Goal: Understand process/instructions: Learn how to perform a task or action

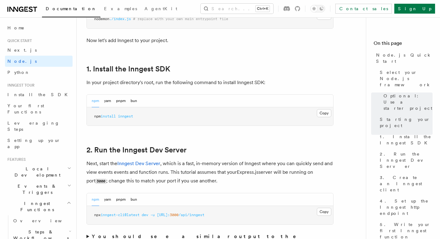
scroll to position [371, 0]
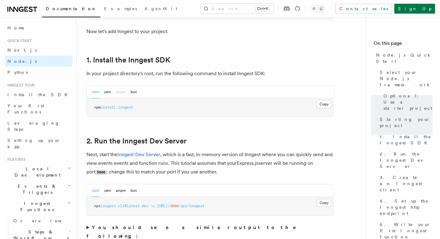
click at [125, 93] on button "pnpm" at bounding box center [121, 92] width 10 height 13
click at [319, 103] on button "Copy Copied" at bounding box center [324, 104] width 15 height 8
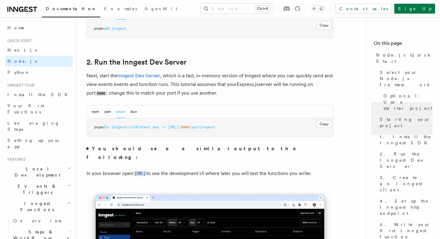
scroll to position [463, 0]
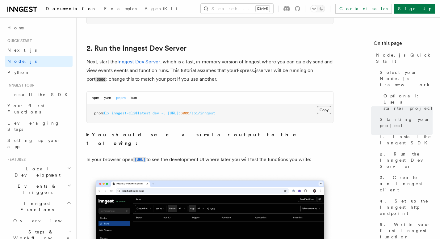
click at [327, 113] on button "Copy Copied" at bounding box center [324, 110] width 15 height 8
click at [324, 108] on button "Copy Copied" at bounding box center [324, 110] width 15 height 8
click at [327, 108] on button "Copy Copied" at bounding box center [324, 110] width 15 height 8
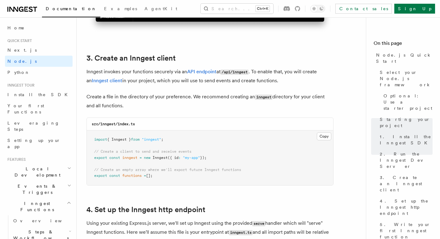
scroll to position [834, 0]
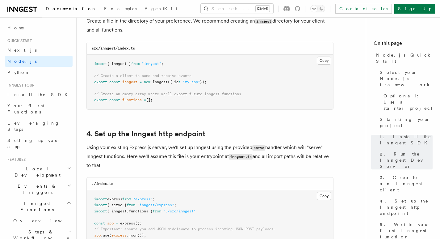
click at [108, 51] on h3 "src/inngest/index.ts" at bounding box center [113, 48] width 43 height 5
copy code "inngest"
drag, startPoint x: 118, startPoint y: 48, endPoint x: 145, endPoint y: 48, distance: 26.9
click at [145, 48] on div "src/inngest/index.ts" at bounding box center [210, 48] width 246 height 13
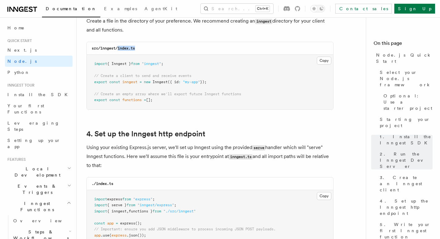
copy code "index.ts"
click at [323, 60] on button "Copy Copied" at bounding box center [324, 61] width 15 height 8
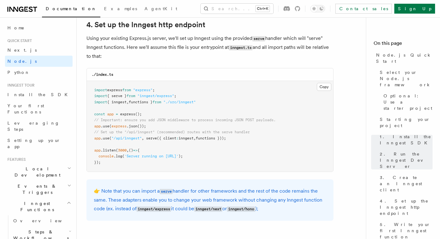
scroll to position [957, 0]
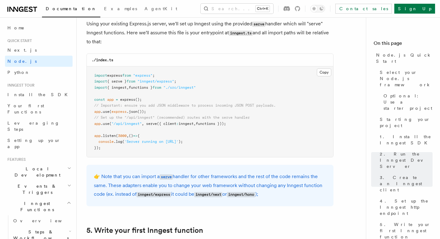
click at [160, 123] on span "({ client" at bounding box center [166, 123] width 19 height 4
click at [140, 89] on span "functions }" at bounding box center [141, 87] width 24 height 4
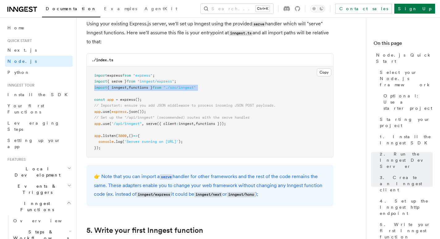
click at [140, 89] on span "functions }" at bounding box center [141, 87] width 24 height 4
copy code "import { inngest , functions } from "./src/inngest""
drag, startPoint x: 89, startPoint y: 125, endPoint x: 246, endPoint y: 124, distance: 156.9
click at [246, 124] on pre "import express from "express" ; import { serve } from "inngest/express" ; impor…" at bounding box center [210, 111] width 246 height 91
copy span "app .use ( "/api/inngest" , serve ({ client : inngest , functions }));"
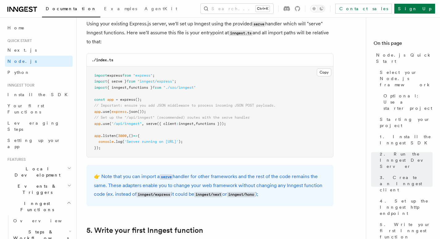
click at [132, 82] on span "from" at bounding box center [131, 81] width 9 height 4
copy code "import { serve } from "inngest/express" ;"
